Goal: Transaction & Acquisition: Purchase product/service

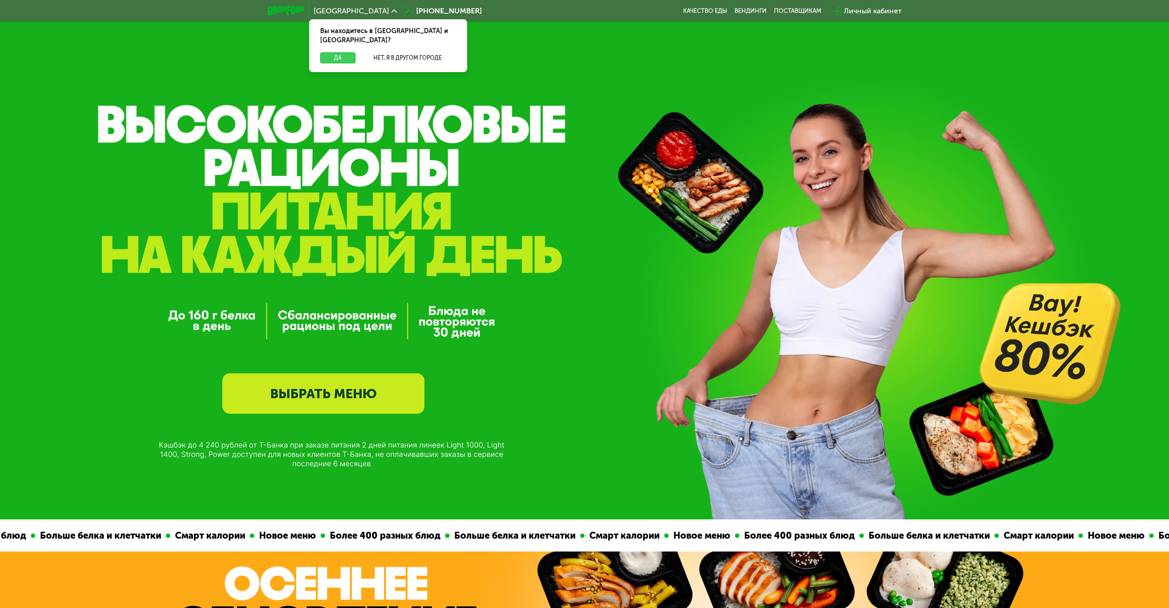
click at [336, 52] on button "Да" at bounding box center [337, 57] width 35 height 11
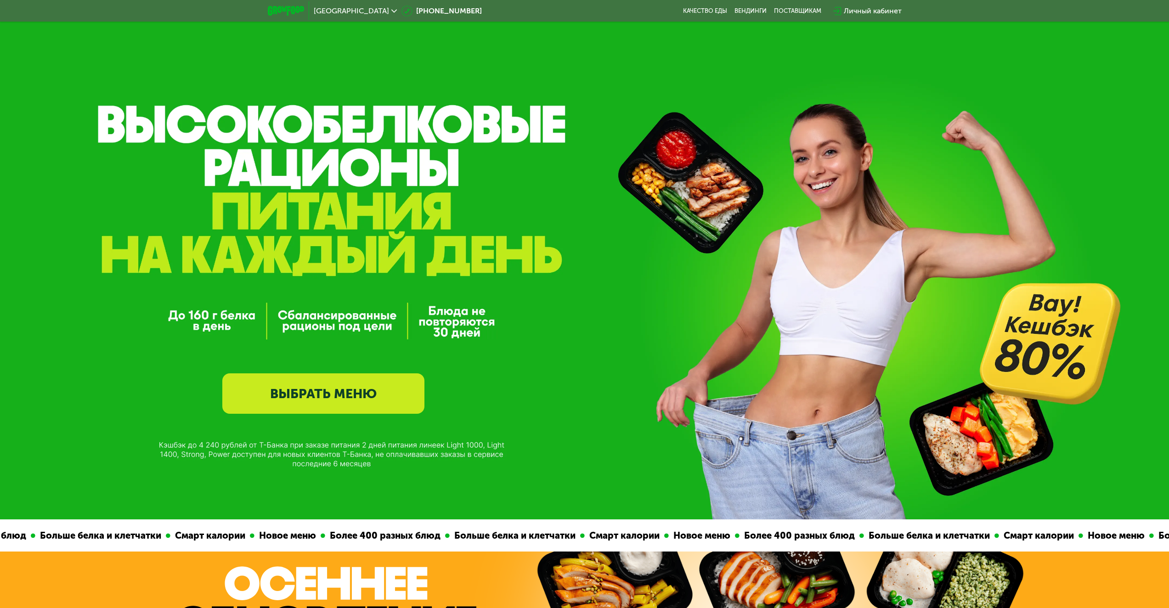
click at [374, 375] on link "ВЫБРАТЬ МЕНЮ" at bounding box center [323, 394] width 202 height 40
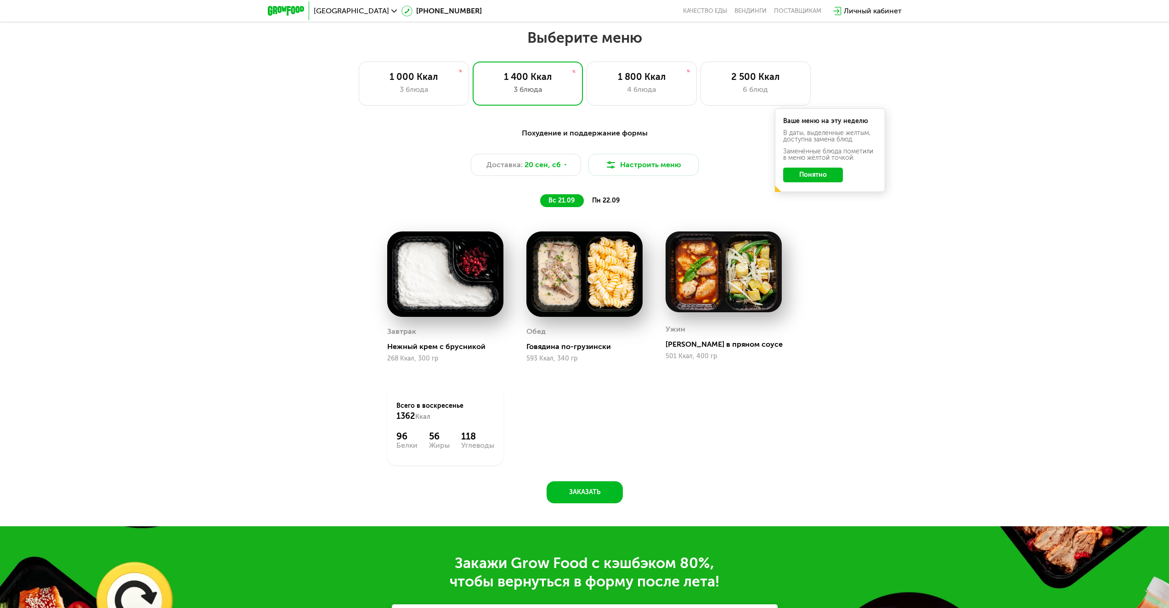
scroll to position [994, 0]
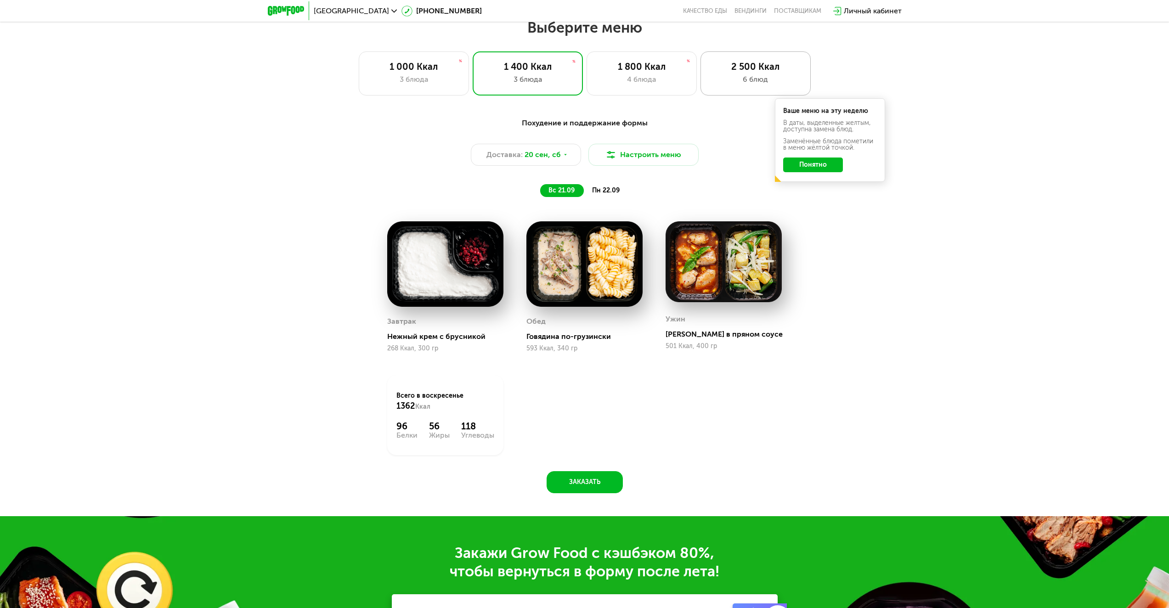
click at [746, 78] on div "6 блюд" at bounding box center [755, 79] width 91 height 11
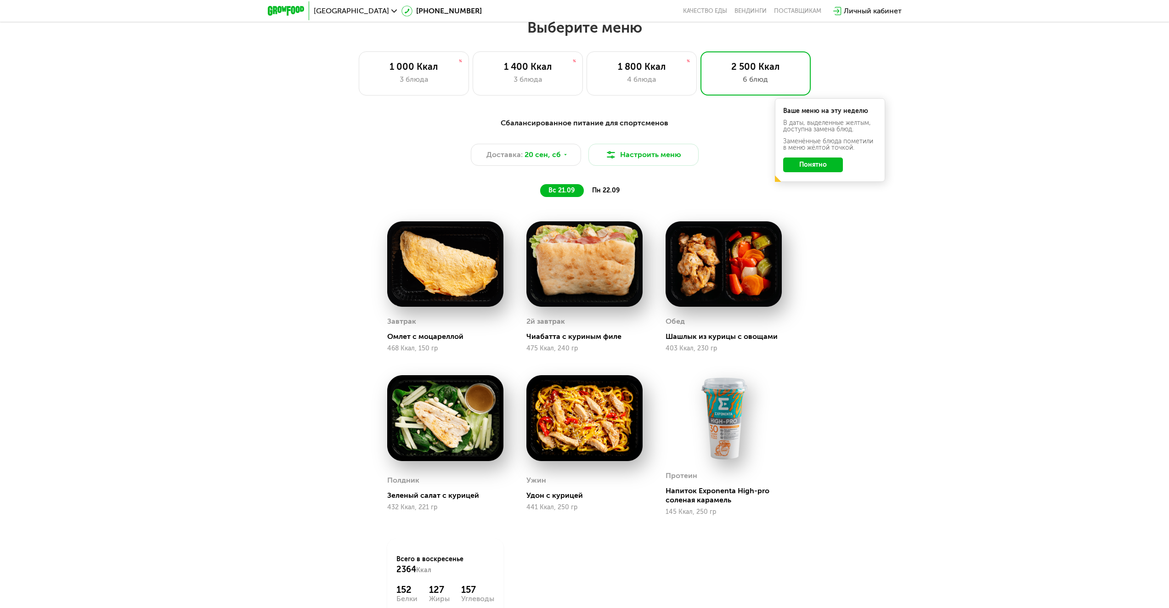
click at [803, 178] on div "Ваше меню на эту неделю В даты, выделенные желтым, доступна замена блюд. Заменё…" at bounding box center [830, 140] width 110 height 84
click at [804, 172] on button "Понятно" at bounding box center [813, 165] width 60 height 15
click at [538, 152] on div "Доставка: [DATE]" at bounding box center [526, 155] width 110 height 22
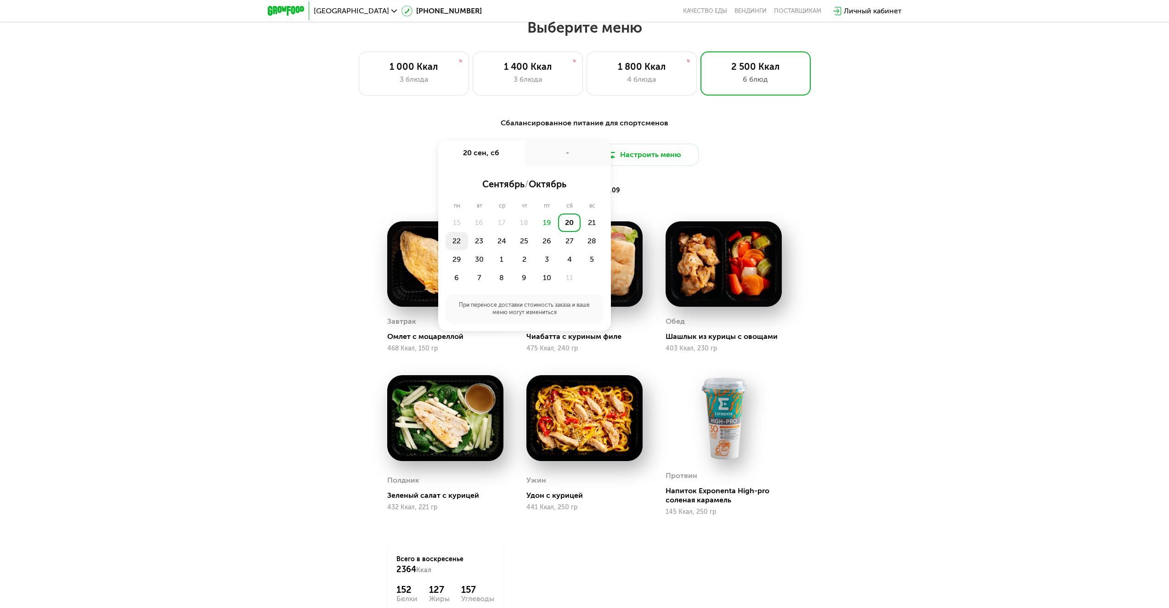
click at [458, 241] on div "22" at bounding box center [457, 241] width 23 height 18
click at [784, 170] on div "Сбалансированное питание для спортсменов Доставка: [DATE] сен, пн - Утро Вечер …" at bounding box center [585, 157] width 544 height 79
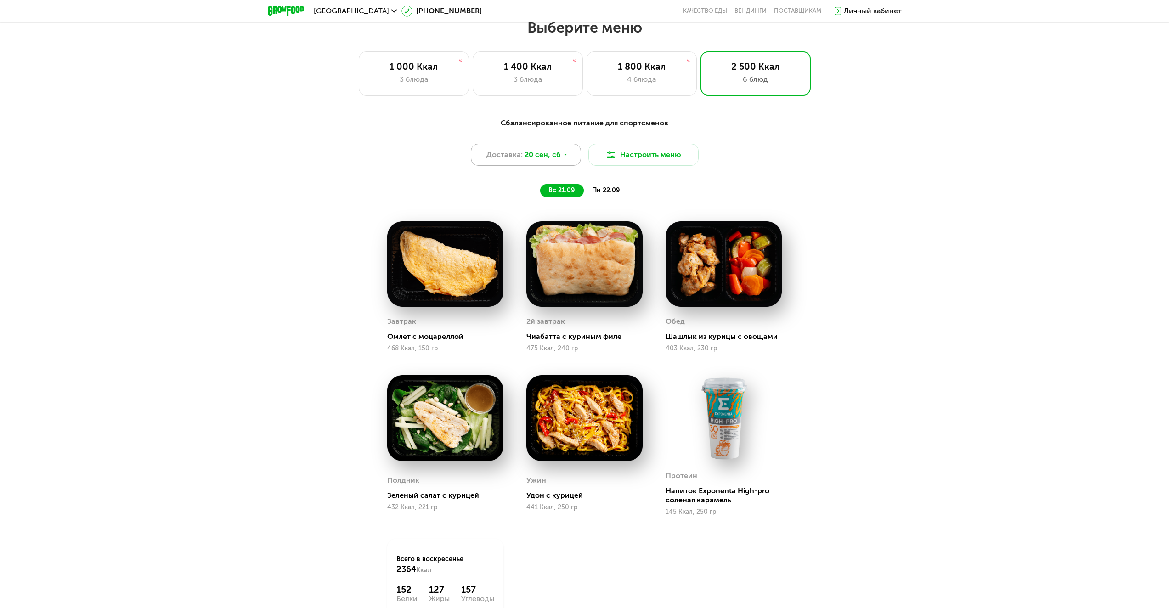
click at [552, 159] on span "20 сен, сб" at bounding box center [543, 154] width 36 height 11
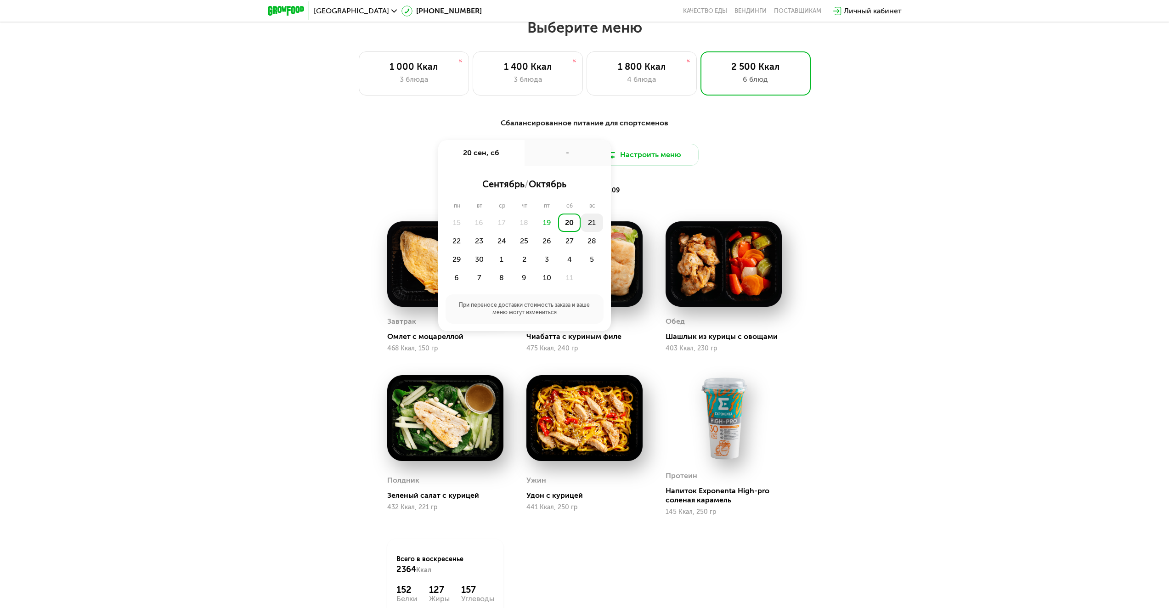
click at [593, 223] on div "21" at bounding box center [592, 223] width 23 height 18
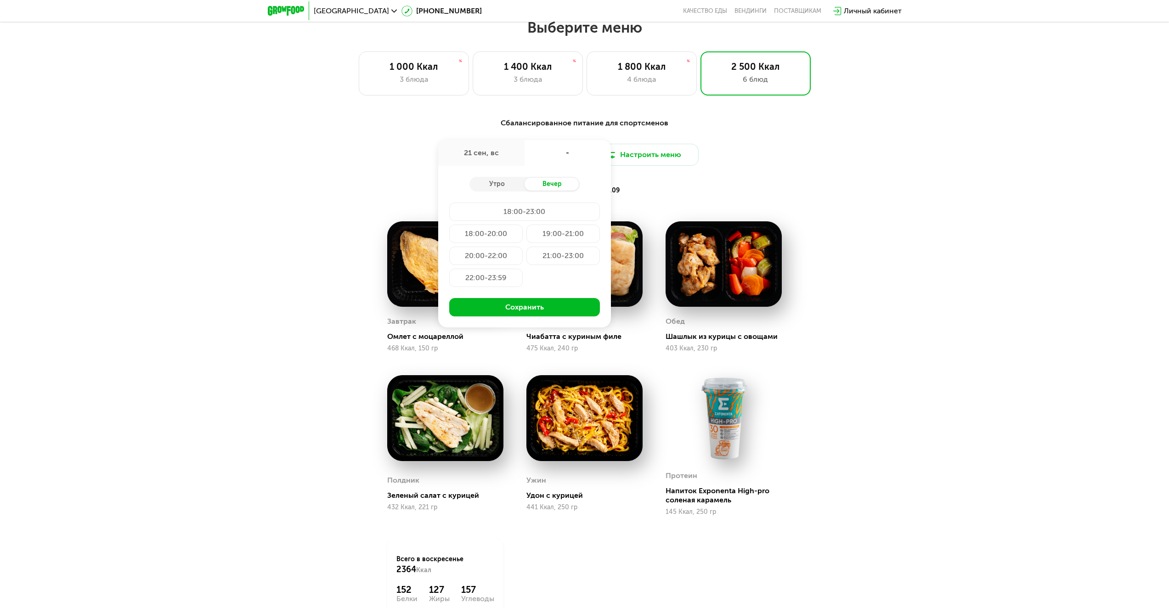
click at [780, 187] on div "Сбалансированное питание для спортсменов Доставка: [DATE] сен, [GEOGRAPHIC_DATA…" at bounding box center [585, 157] width 544 height 79
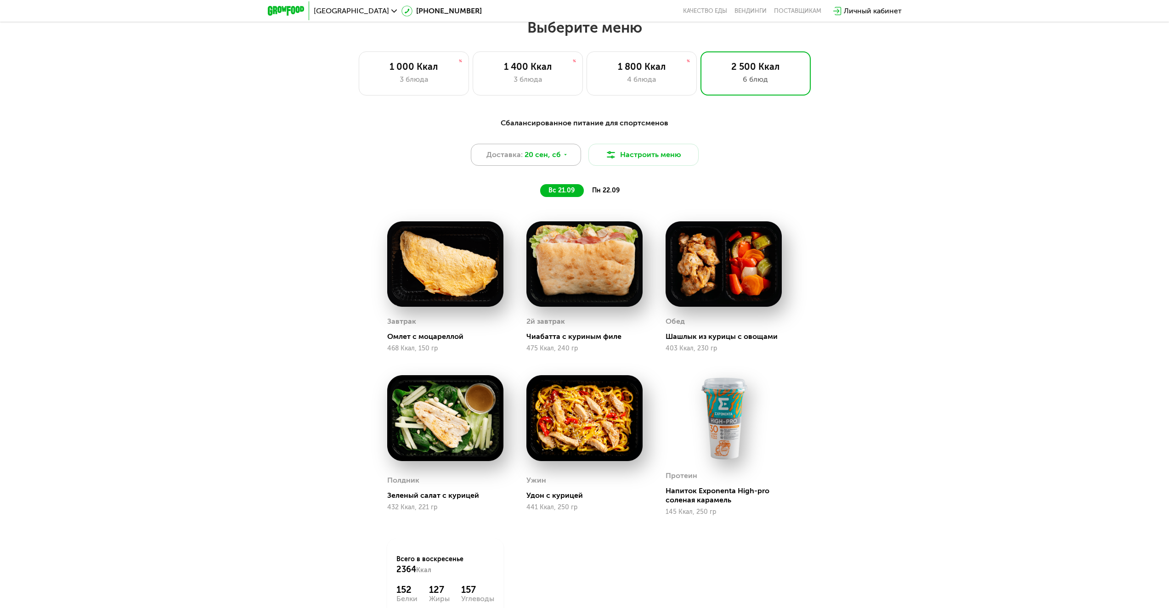
click at [551, 166] on div "Доставка: [DATE]" at bounding box center [526, 155] width 110 height 22
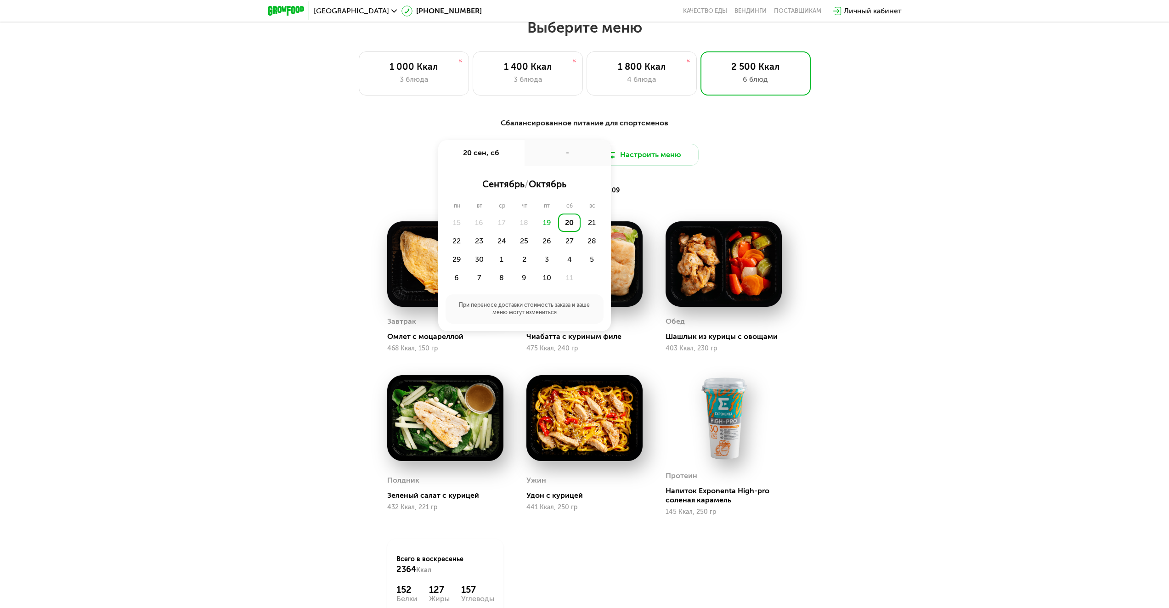
click at [564, 220] on div "20" at bounding box center [569, 223] width 23 height 18
click at [556, 261] on div "21:00-23:00" at bounding box center [564, 256] width 74 height 18
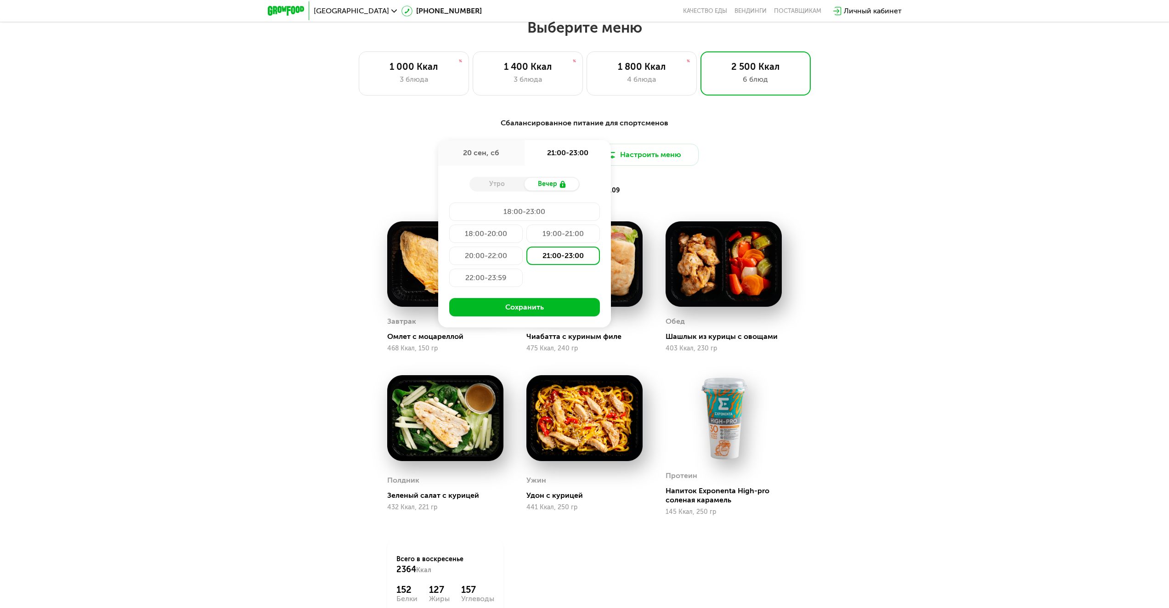
click at [776, 197] on div "Сбалансированное питание для спортсменов Доставка: [DATE] сен, сб 21:00-23:00 У…" at bounding box center [585, 157] width 544 height 79
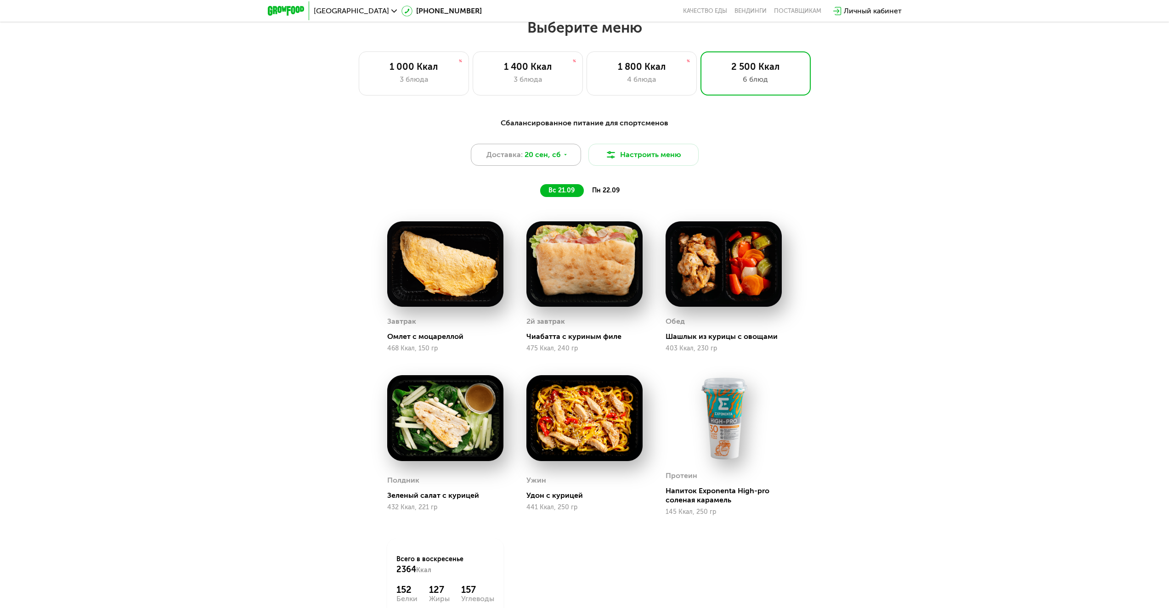
click at [551, 160] on span "20 сен, сб" at bounding box center [543, 154] width 36 height 11
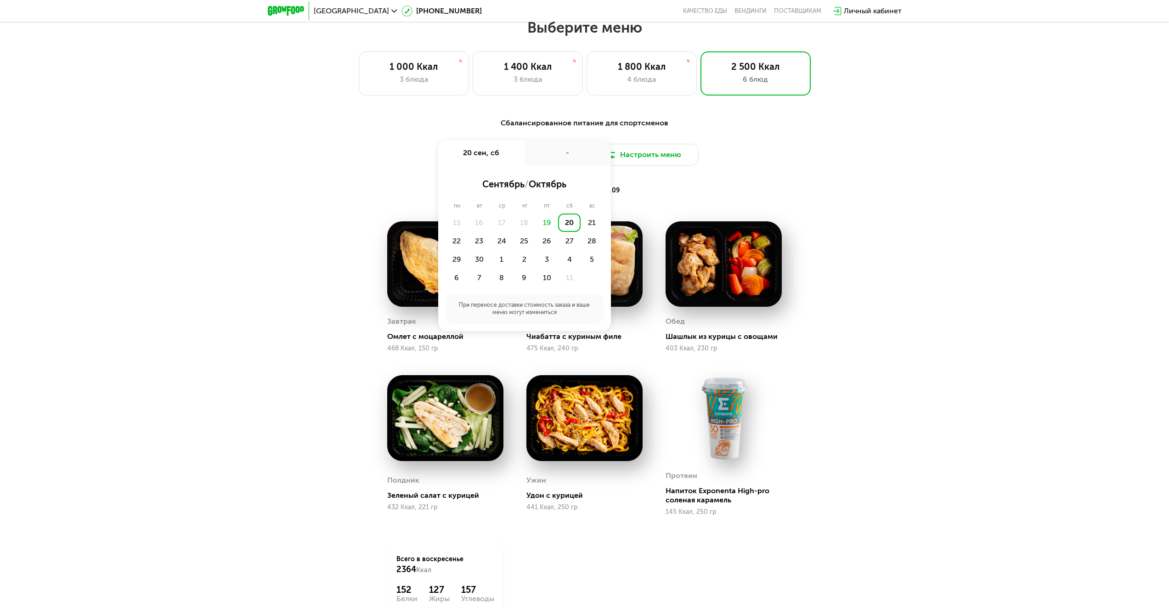
click at [568, 227] on div "20" at bounding box center [569, 223] width 23 height 18
click at [561, 265] on div "21:00-23:00" at bounding box center [564, 256] width 74 height 18
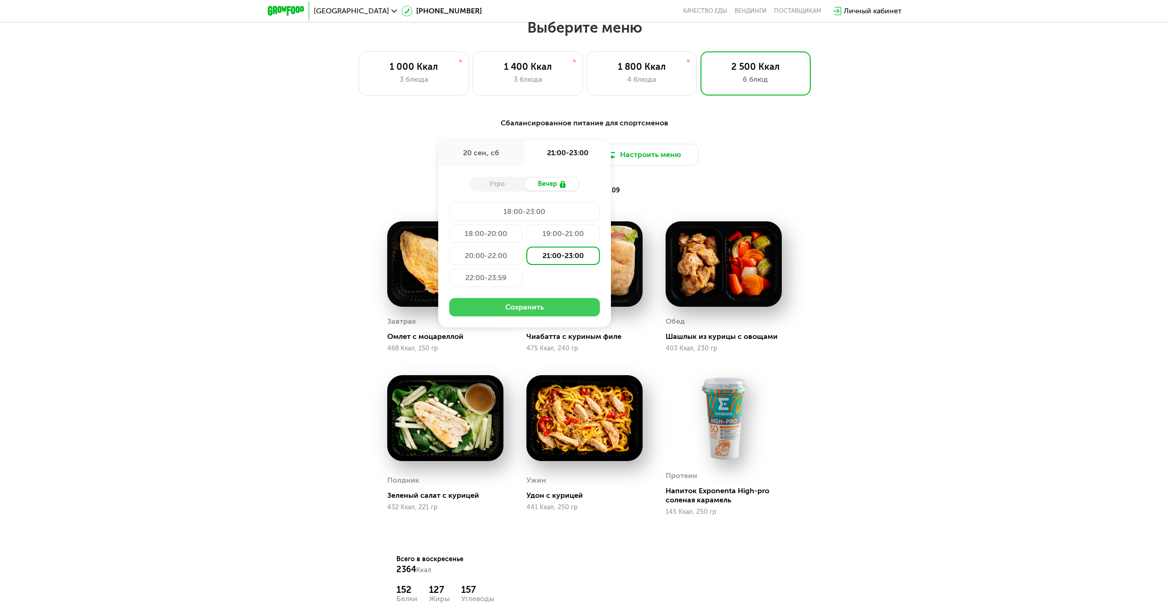
click at [544, 309] on button "Сохранить" at bounding box center [524, 307] width 151 height 18
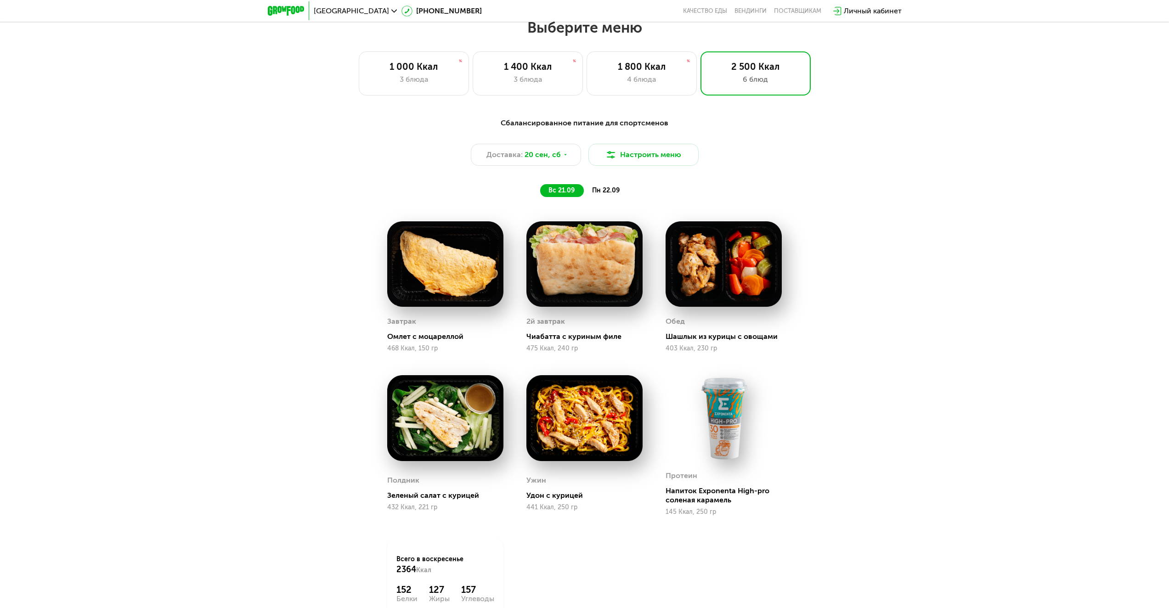
click at [616, 193] on span "пн 22.09" at bounding box center [606, 191] width 28 height 8
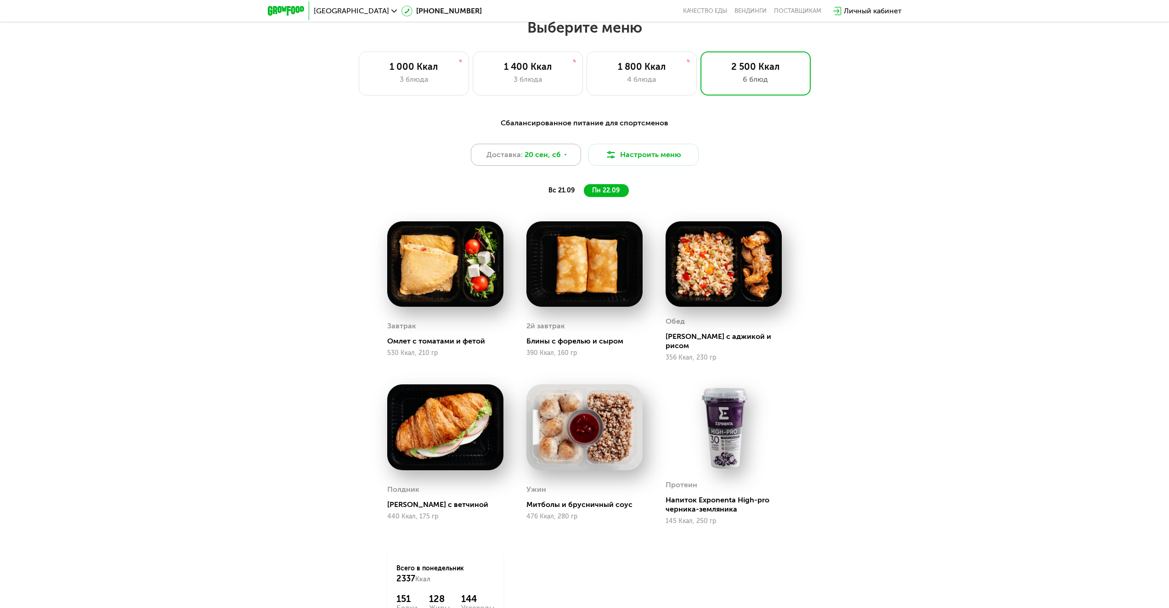
click at [542, 155] on span "20 сен, сб" at bounding box center [543, 154] width 36 height 11
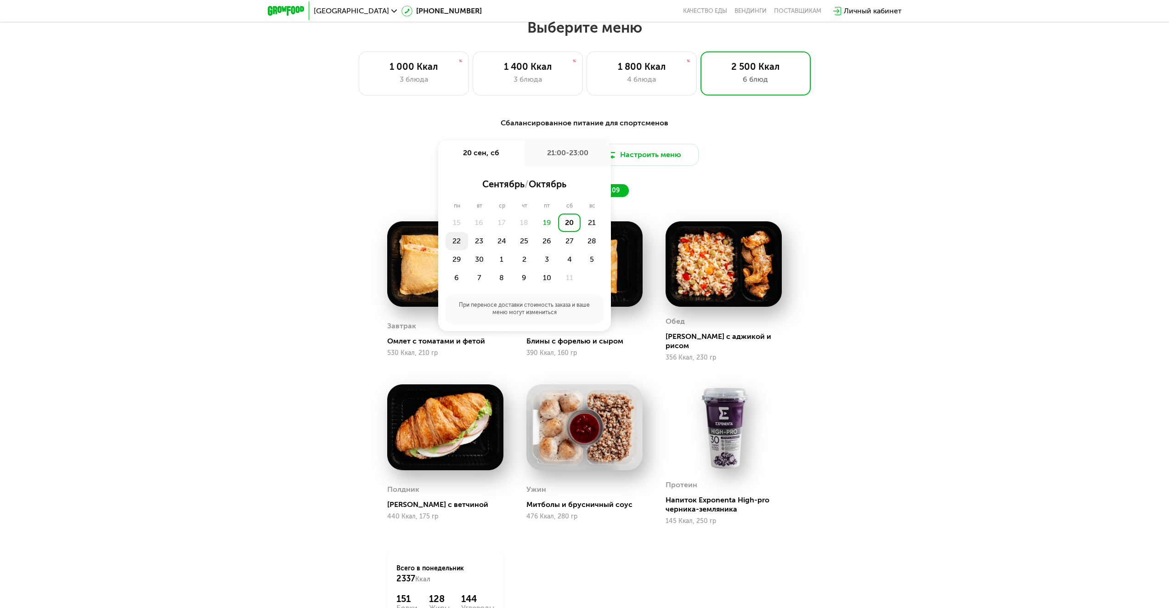
click at [467, 245] on div "22" at bounding box center [457, 241] width 23 height 18
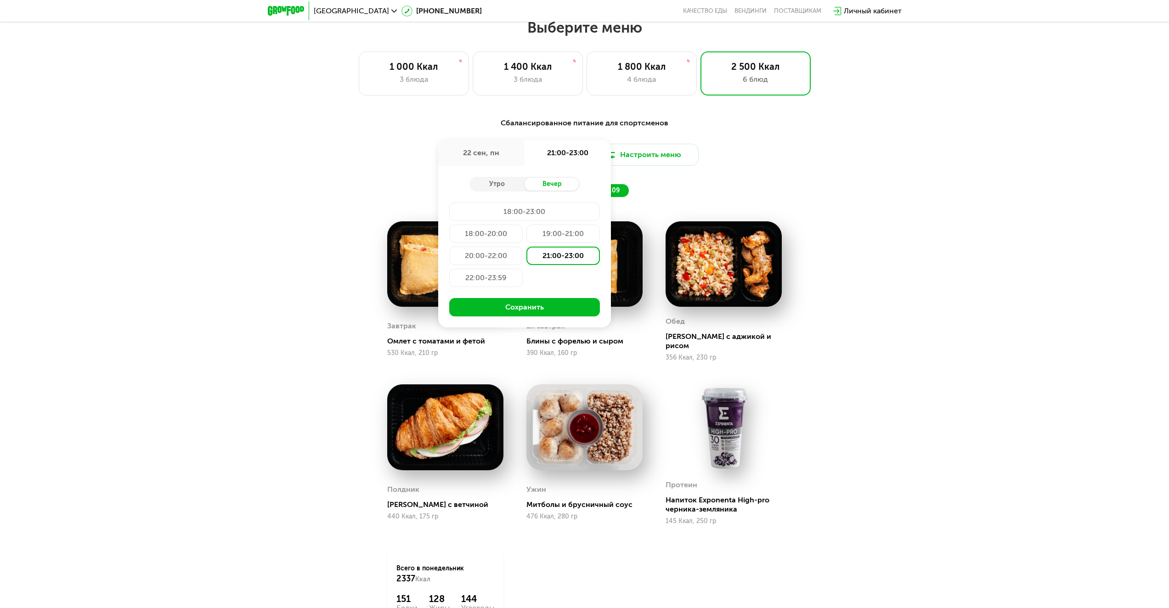
click at [494, 203] on div "Утро Вечер 18:00-23:00 18:00-20:00 19:00-21:00 20:00-22:00 21:00-23:00 22:00-23…" at bounding box center [524, 247] width 173 height 162
click at [497, 209] on div "18:00-23:00" at bounding box center [524, 212] width 151 height 18
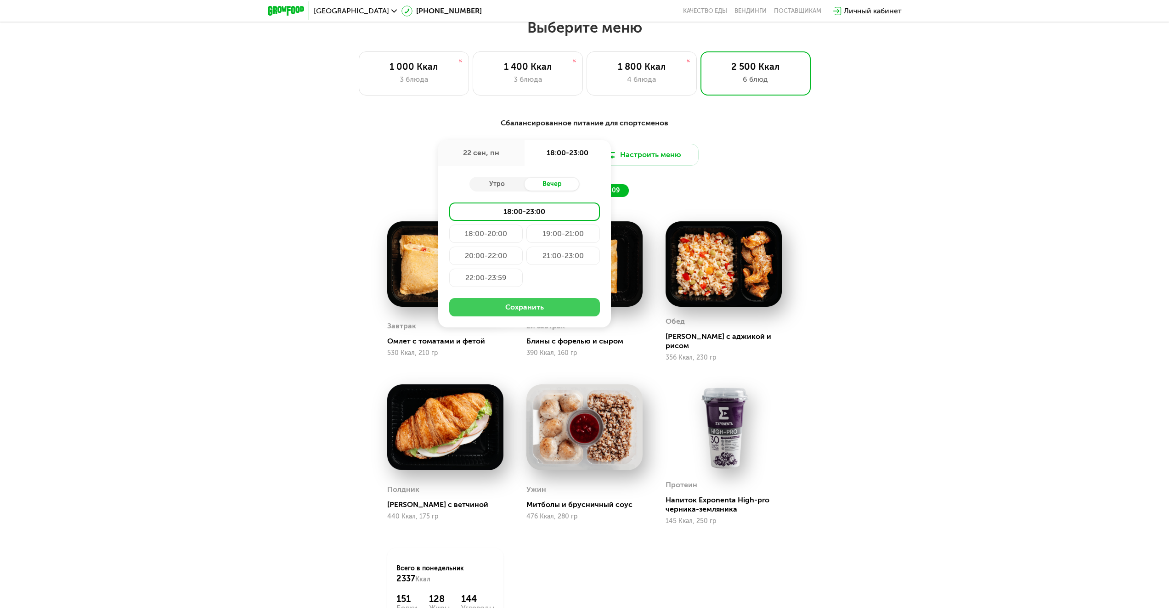
click at [536, 305] on button "Сохранить" at bounding box center [524, 307] width 151 height 18
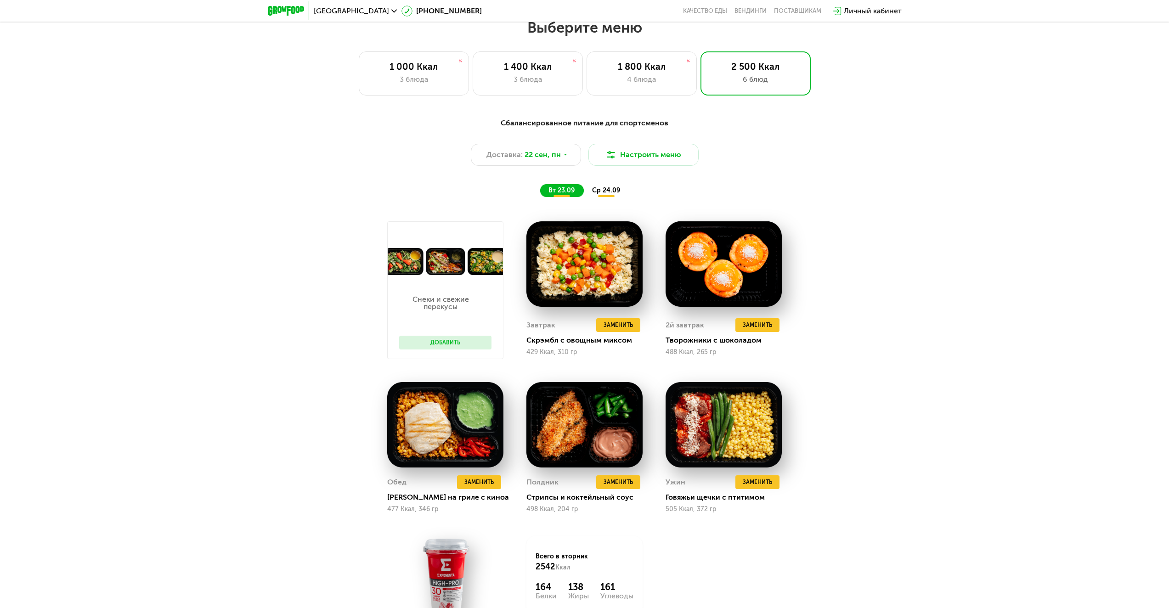
click at [452, 329] on div "Снеки и свежие перекусы Добавить" at bounding box center [445, 317] width 111 height 84
click at [459, 342] on button "Добавить" at bounding box center [445, 343] width 92 height 14
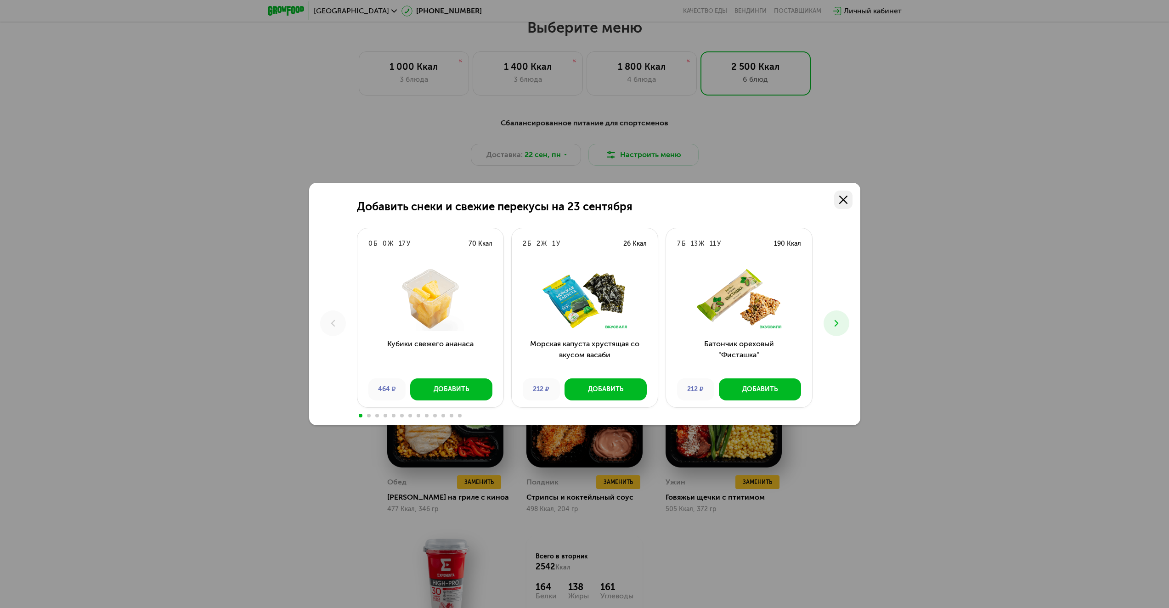
click at [840, 200] on icon at bounding box center [844, 200] width 8 height 8
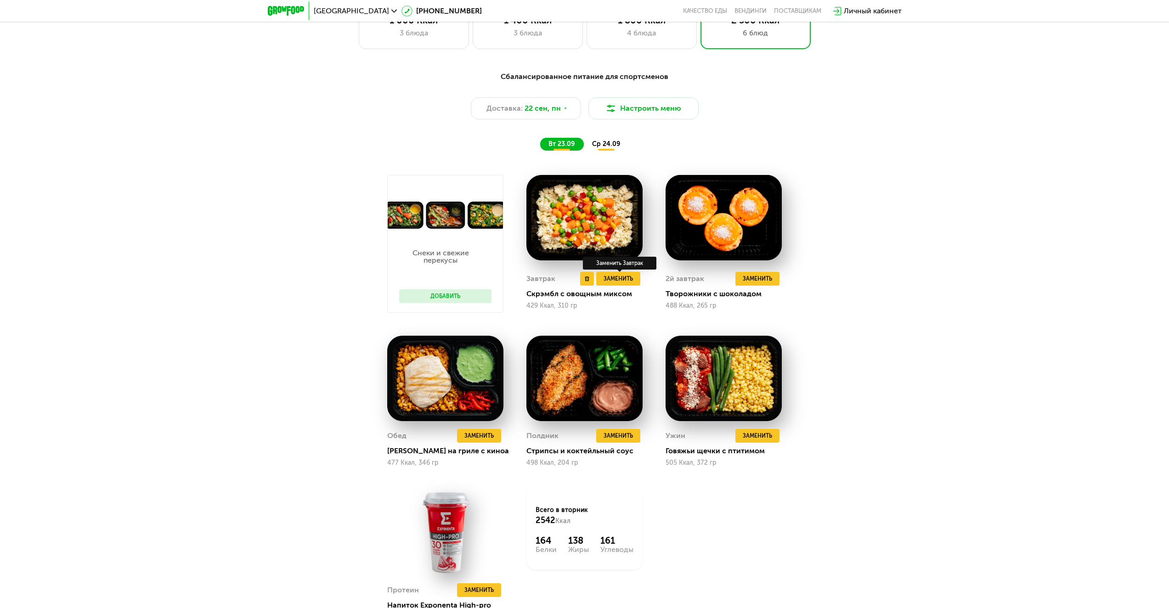
scroll to position [1040, 0]
click at [607, 142] on div "ср 24.09" at bounding box center [606, 144] width 45 height 13
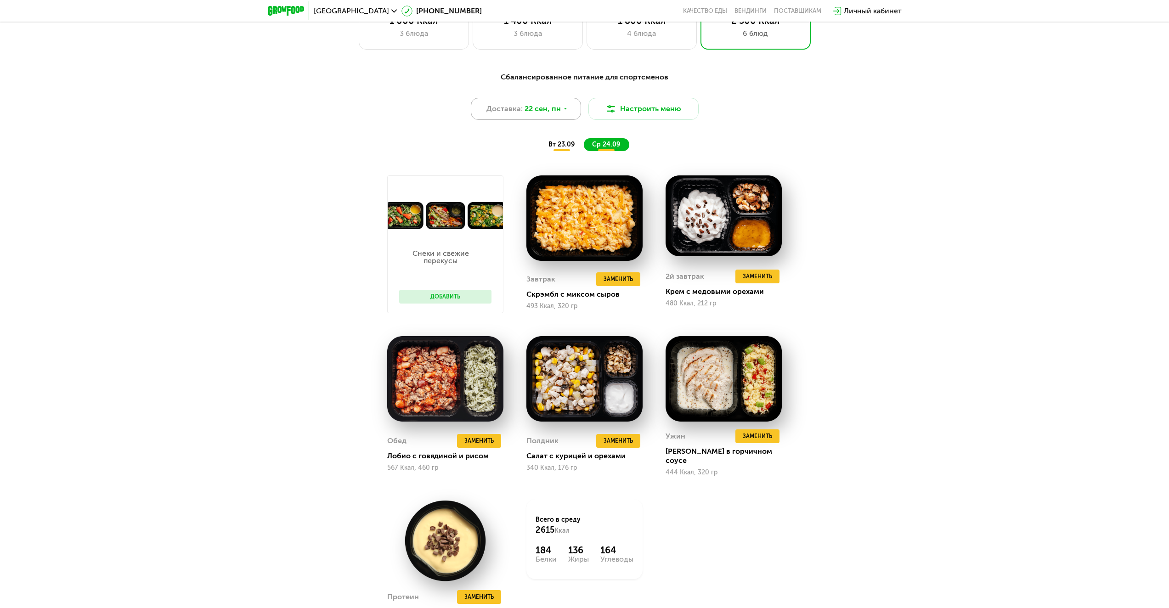
click at [548, 118] on div "Доставка: [DATE]" at bounding box center [526, 109] width 110 height 22
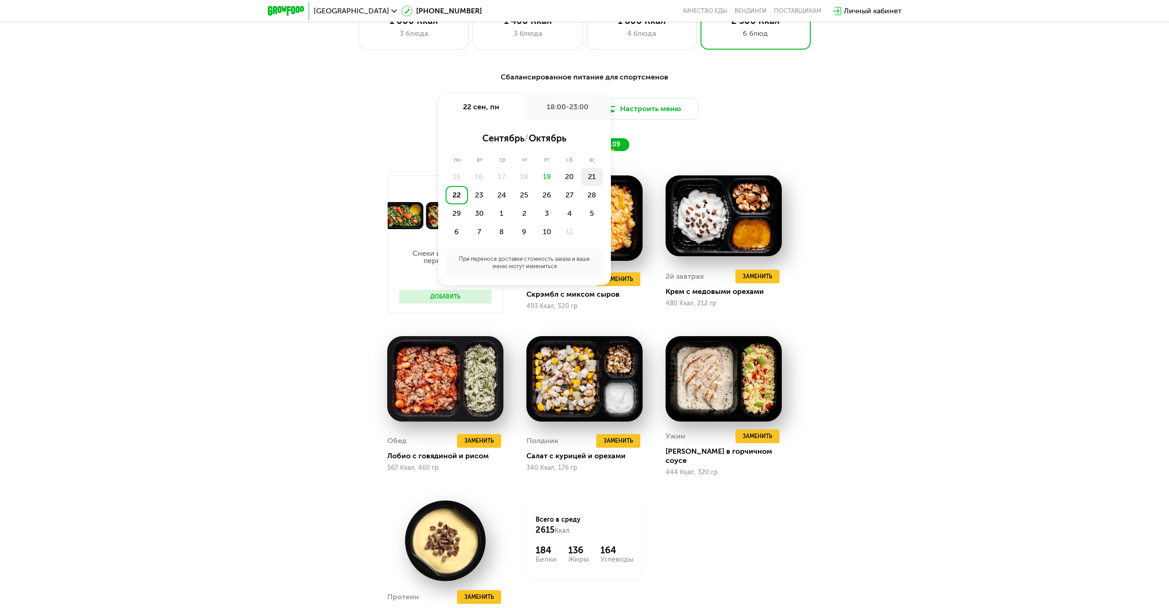
click at [591, 182] on div "21" at bounding box center [592, 177] width 23 height 18
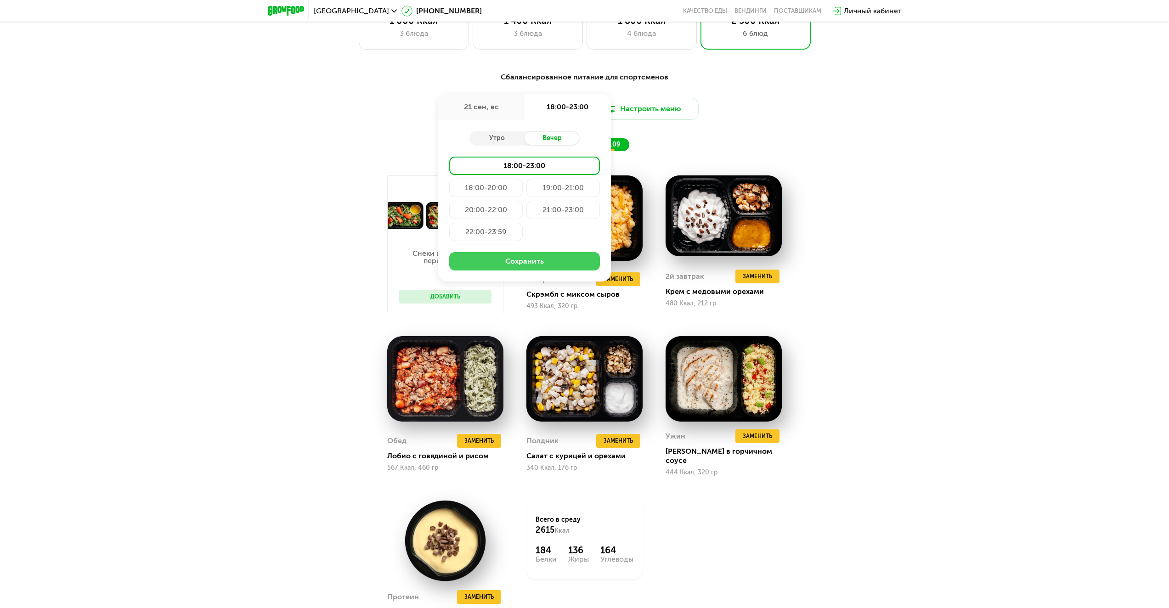
click at [536, 261] on button "Сохранить" at bounding box center [524, 261] width 151 height 18
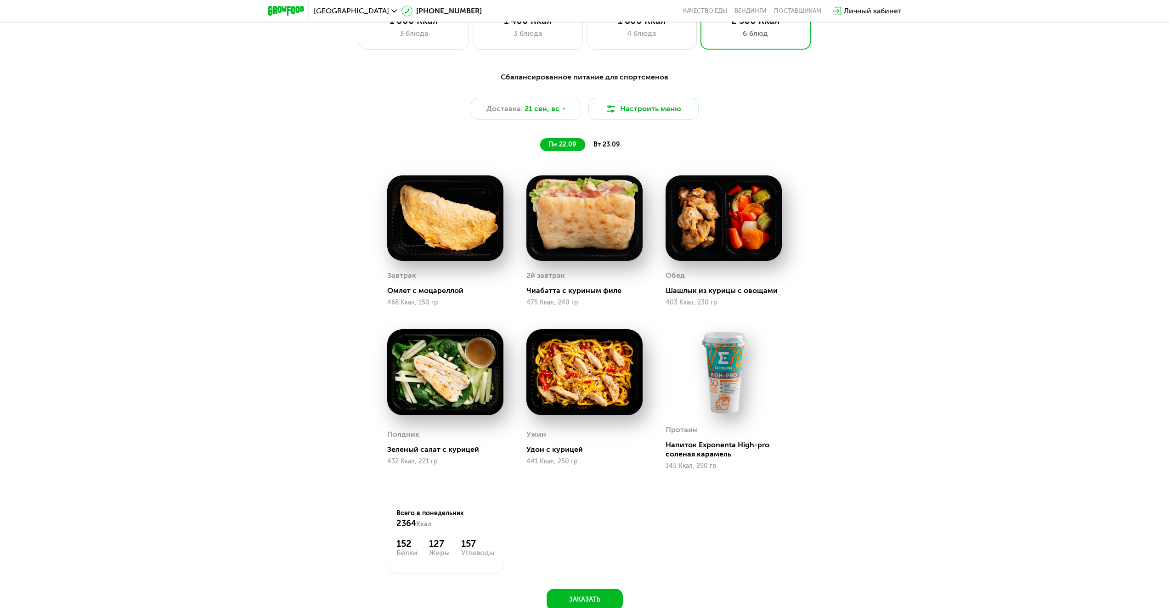
click at [589, 150] on div "вт 23.09" at bounding box center [607, 144] width 44 height 13
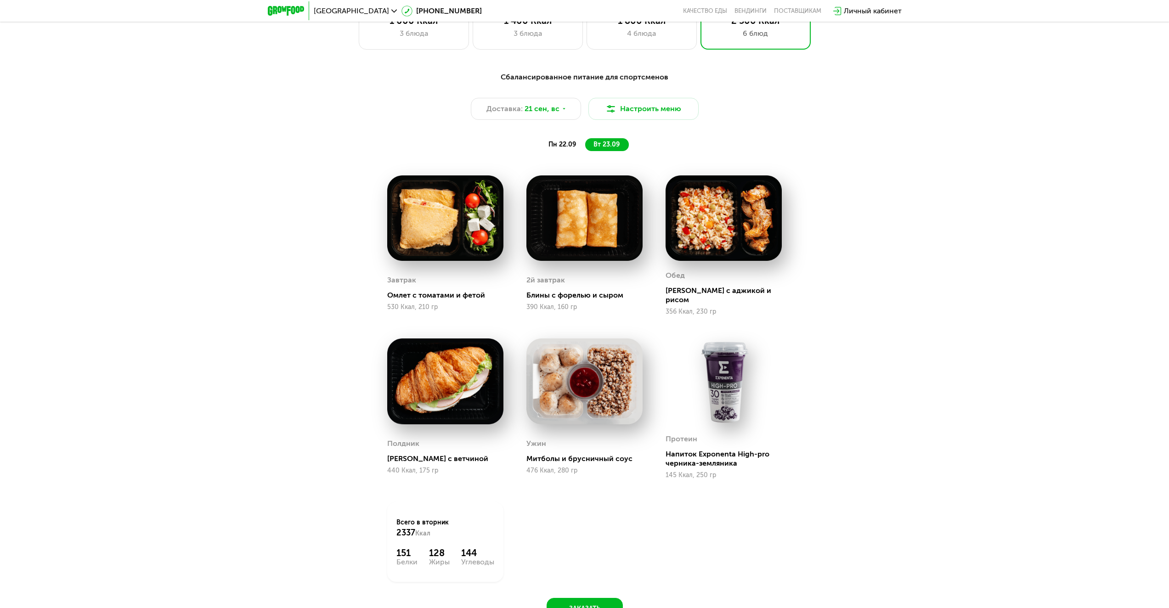
click at [550, 148] on span "пн 22.09" at bounding box center [563, 145] width 28 height 8
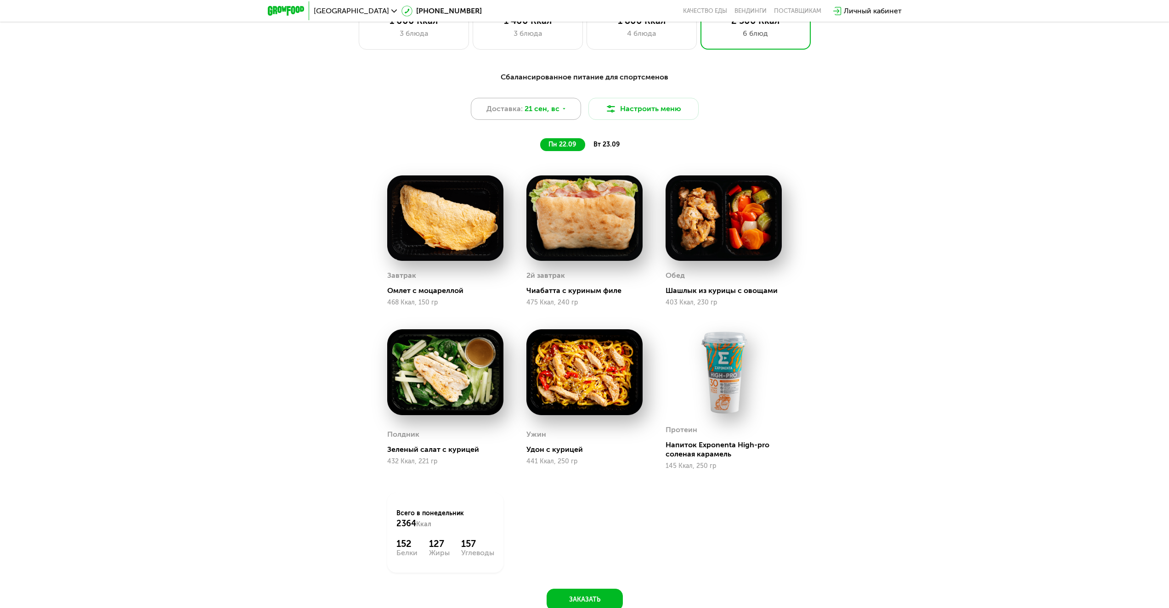
click at [516, 101] on div "Доставка: 21 сен, вс" at bounding box center [526, 109] width 110 height 22
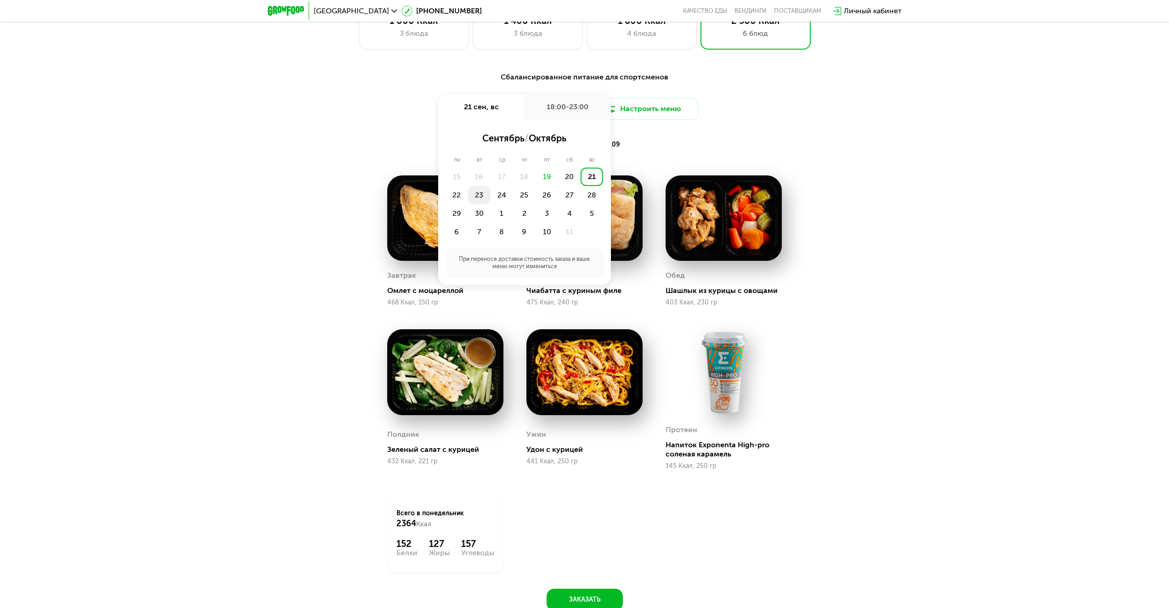
click at [482, 201] on div "23" at bounding box center [479, 195] width 23 height 18
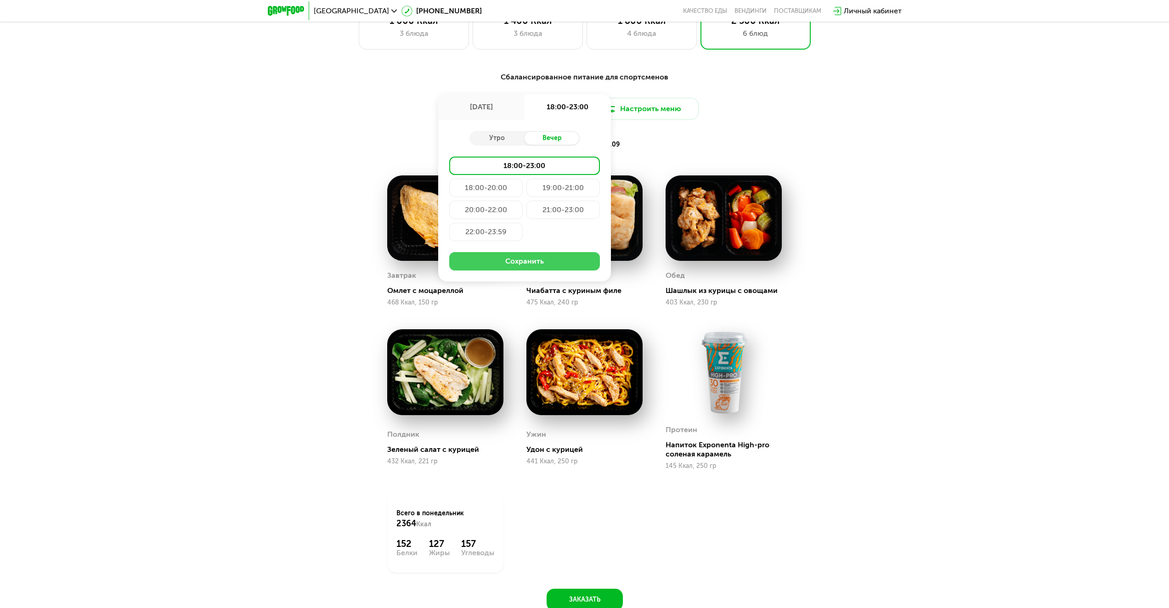
click at [503, 260] on button "Сохранить" at bounding box center [524, 261] width 151 height 18
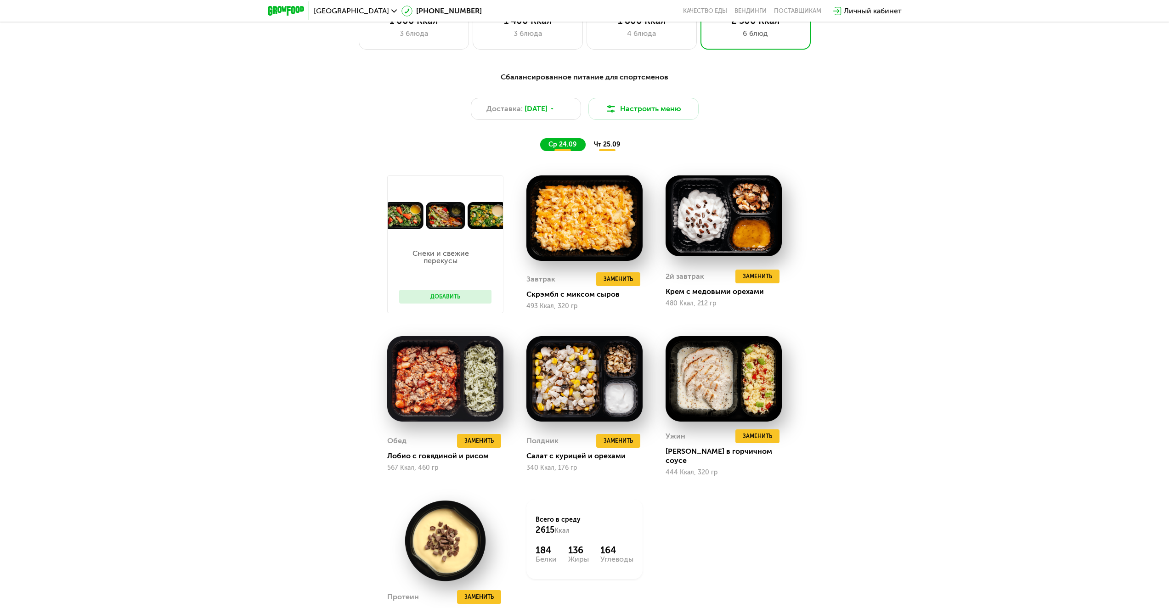
click at [616, 145] on span "чт 25.09" at bounding box center [607, 145] width 26 height 8
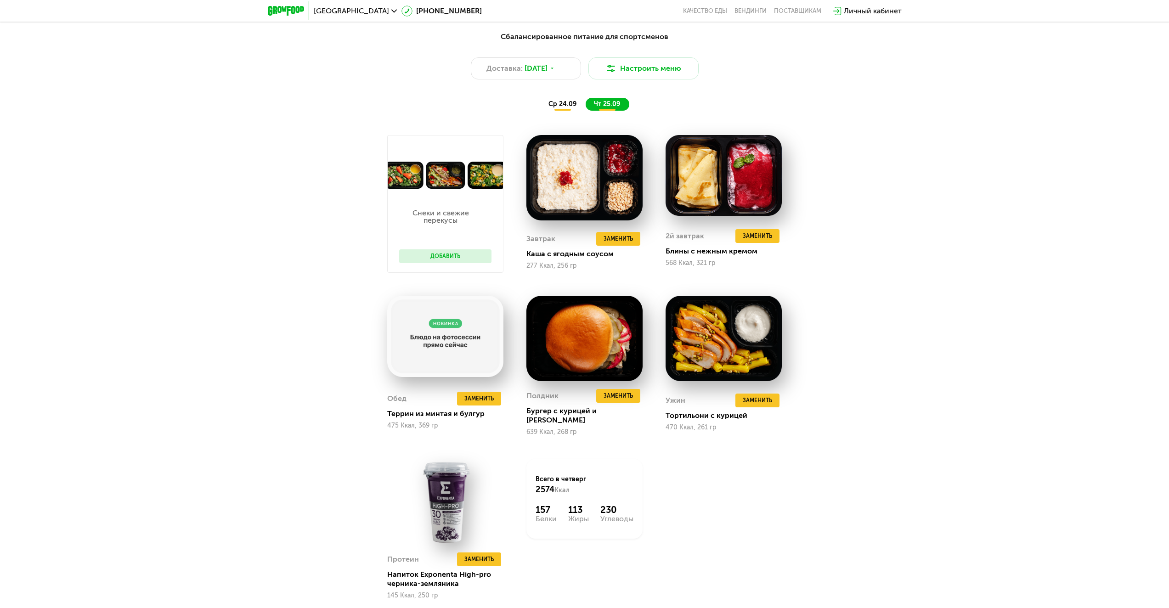
scroll to position [1086, 0]
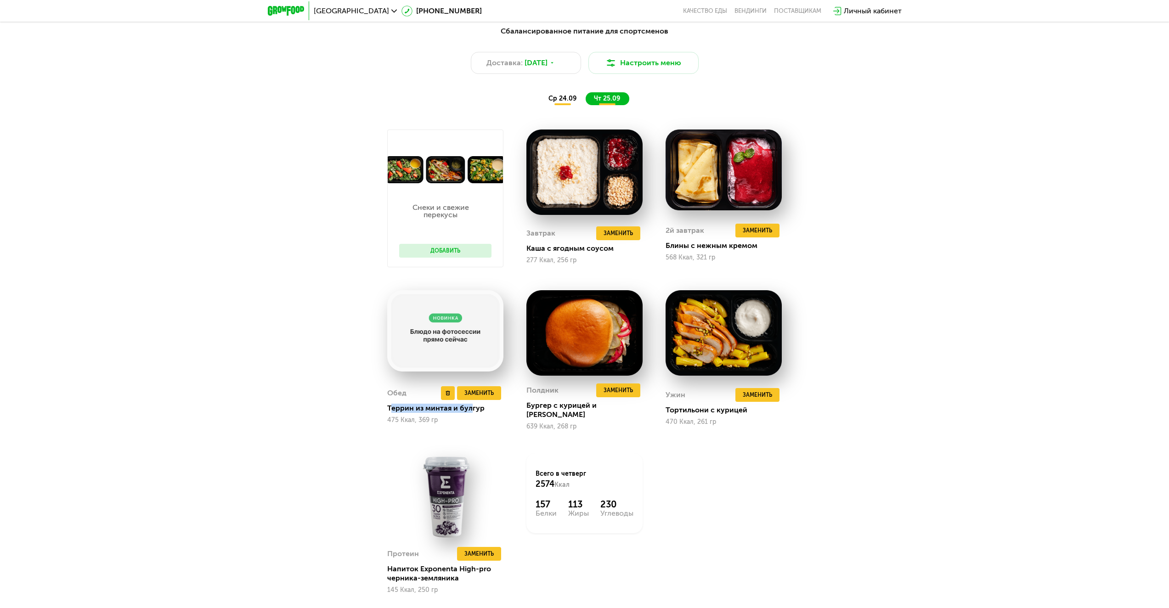
drag, startPoint x: 396, startPoint y: 409, endPoint x: 474, endPoint y: 404, distance: 78.2
click at [471, 404] on div "Террин из минтая и булгур" at bounding box center [449, 408] width 124 height 9
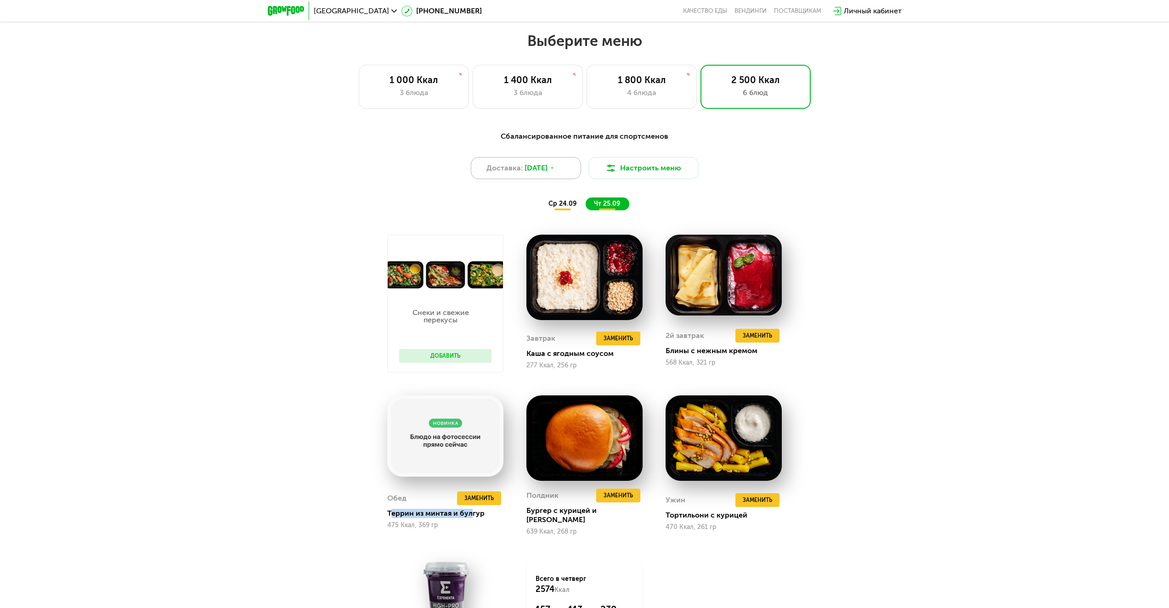
scroll to position [948, 0]
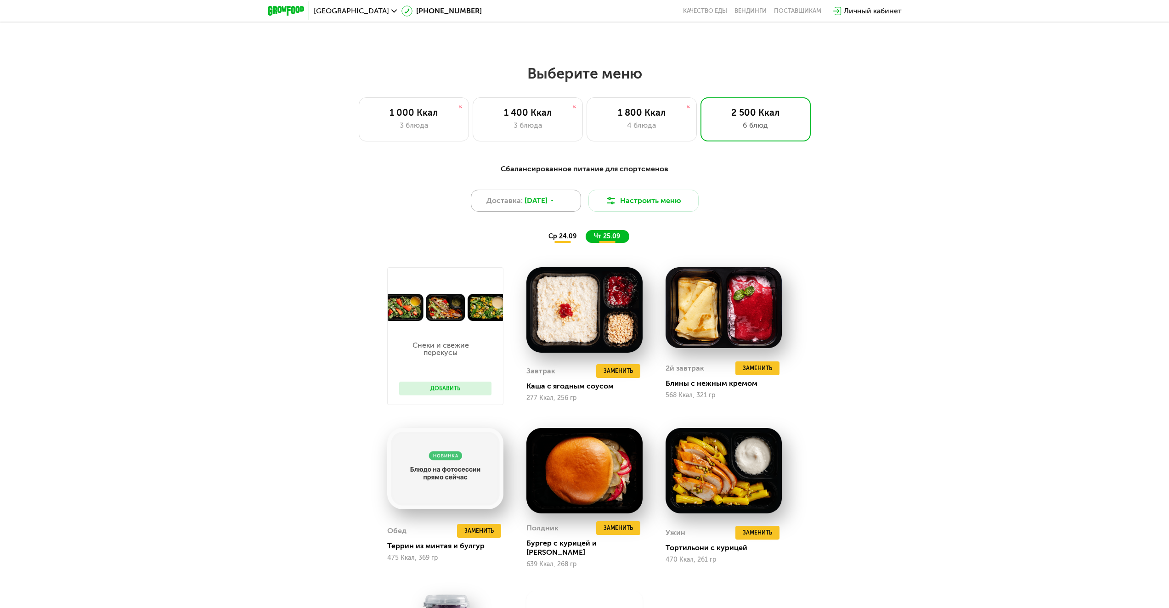
click at [530, 212] on div "Доставка: [DATE]" at bounding box center [526, 201] width 110 height 22
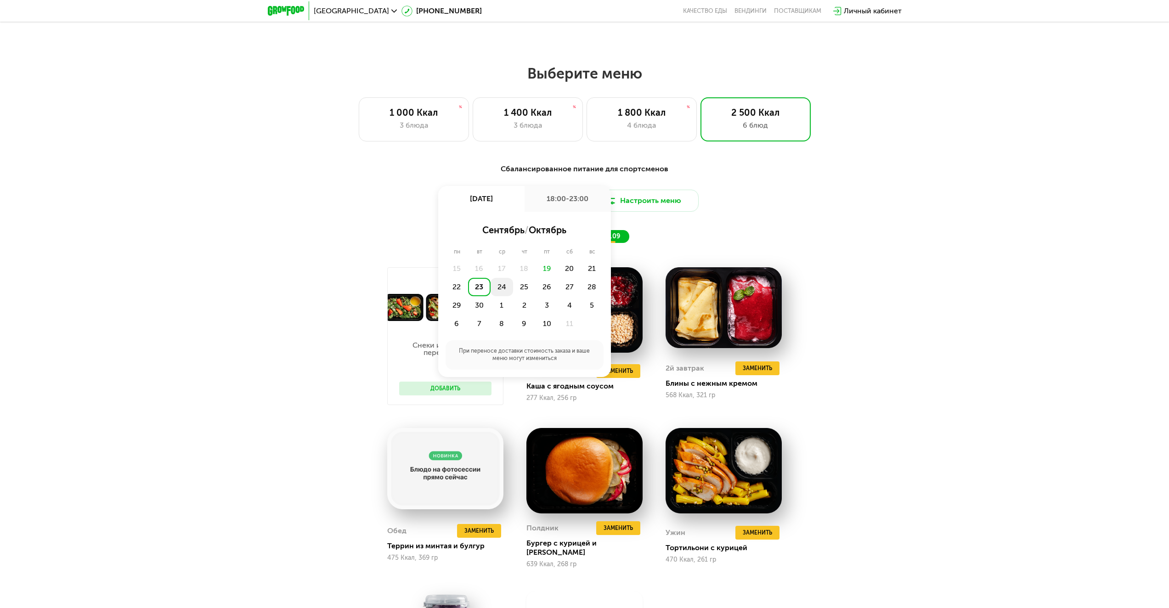
click at [508, 291] on div "24" at bounding box center [502, 287] width 23 height 18
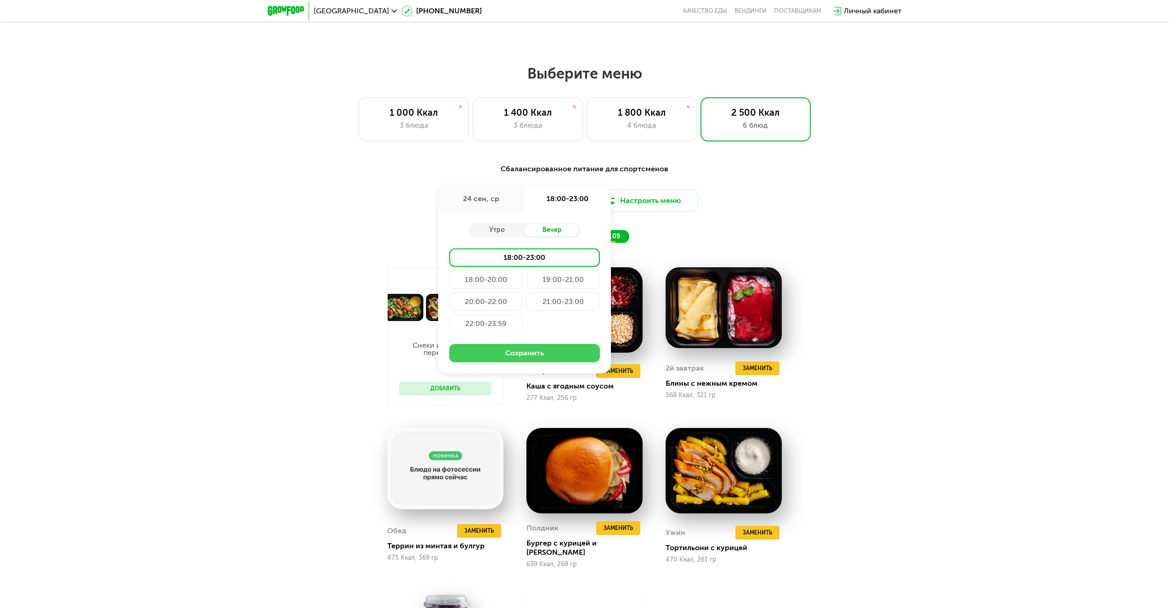
click at [517, 363] on button "Сохранить" at bounding box center [524, 353] width 151 height 18
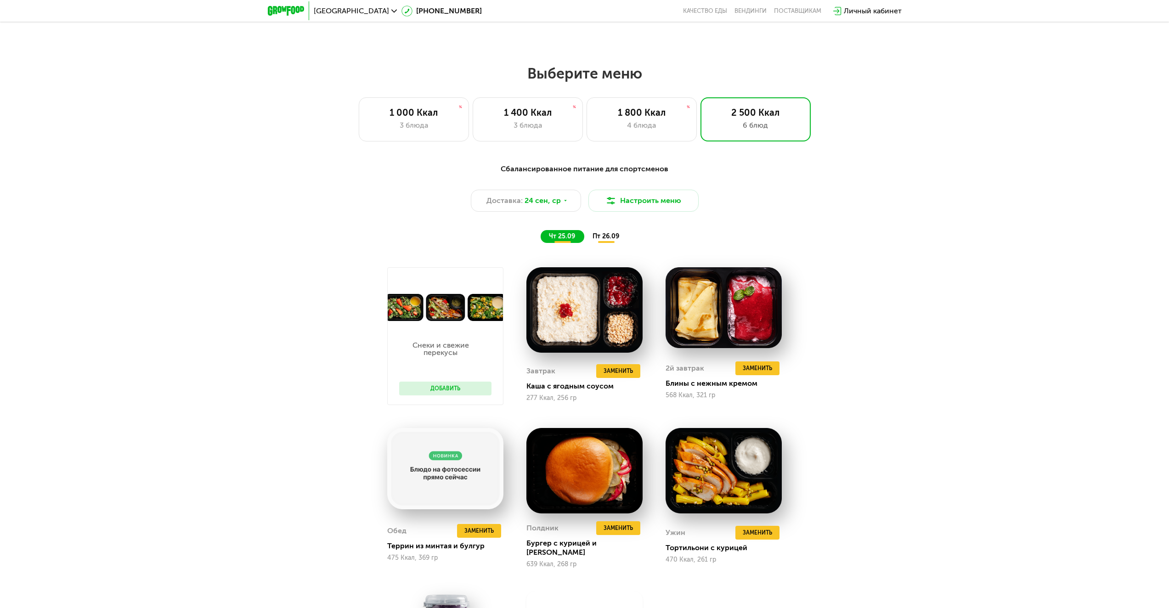
drag, startPoint x: 610, startPoint y: 228, endPoint x: 610, endPoint y: 240, distance: 11.9
click at [610, 229] on div "Сбалансированное питание для спортсменов Доставка: [DATE] Настроить меню чт 25.…" at bounding box center [585, 203] width 544 height 79
click at [606, 237] on span "пт 26.09" at bounding box center [606, 237] width 27 height 8
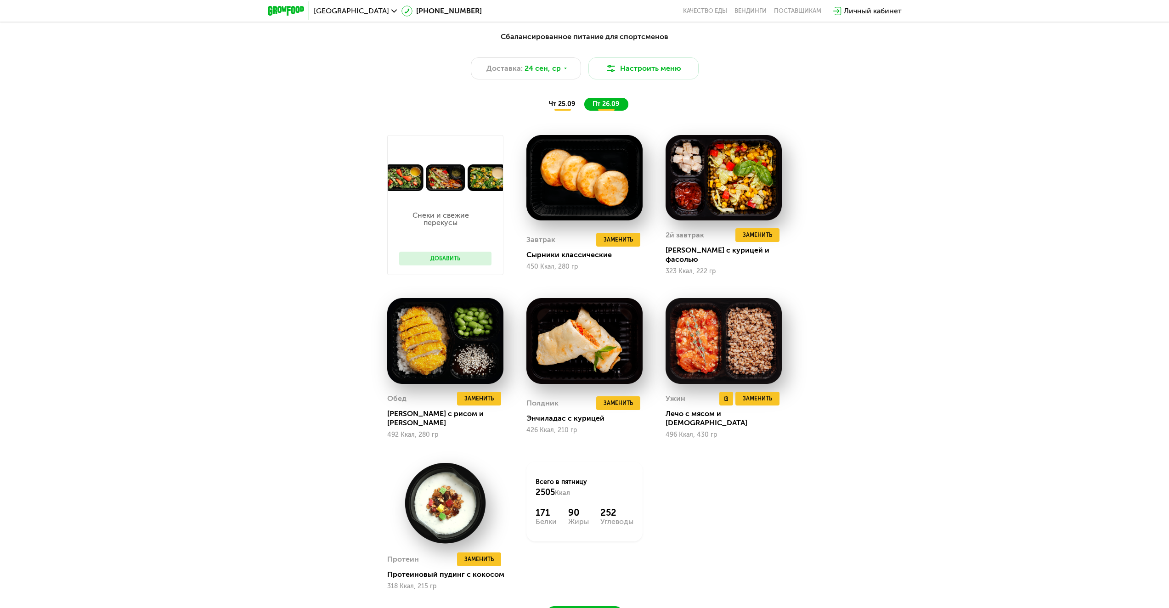
scroll to position [1086, 0]
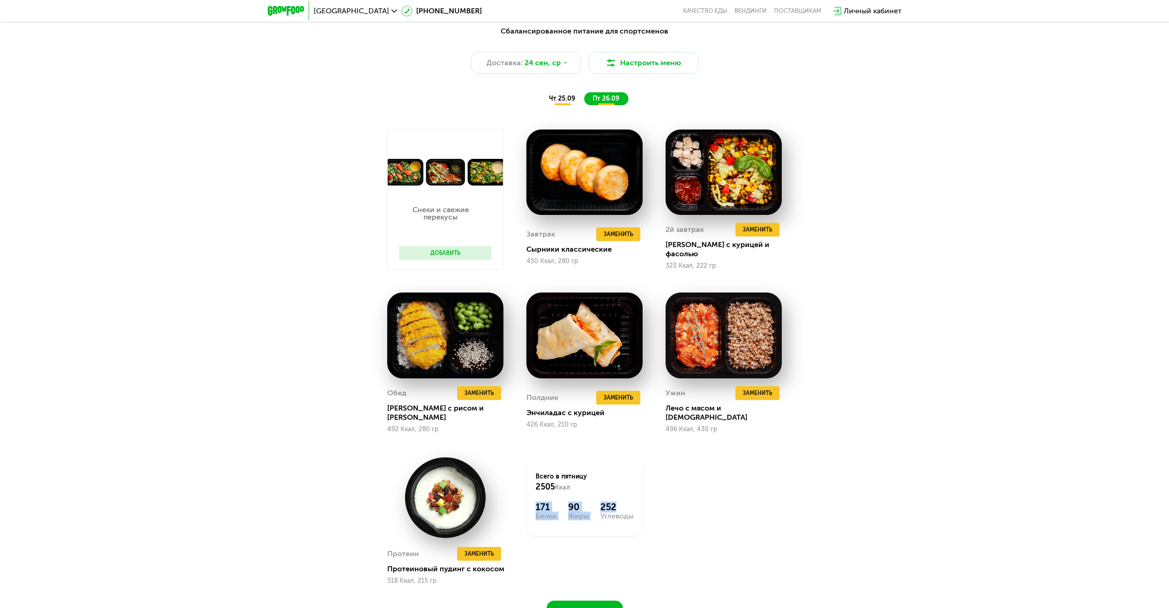
drag, startPoint x: 550, startPoint y: 502, endPoint x: 624, endPoint y: 499, distance: 74.1
click at [624, 499] on div "Всего в [DATE] 2505 Ккал 171 Белки 90 Жиры 252 Углеводы" at bounding box center [585, 496] width 116 height 80
click at [624, 502] on div "252" at bounding box center [617, 507] width 33 height 11
